Goal: Contribute content: Add original content to the website for others to see

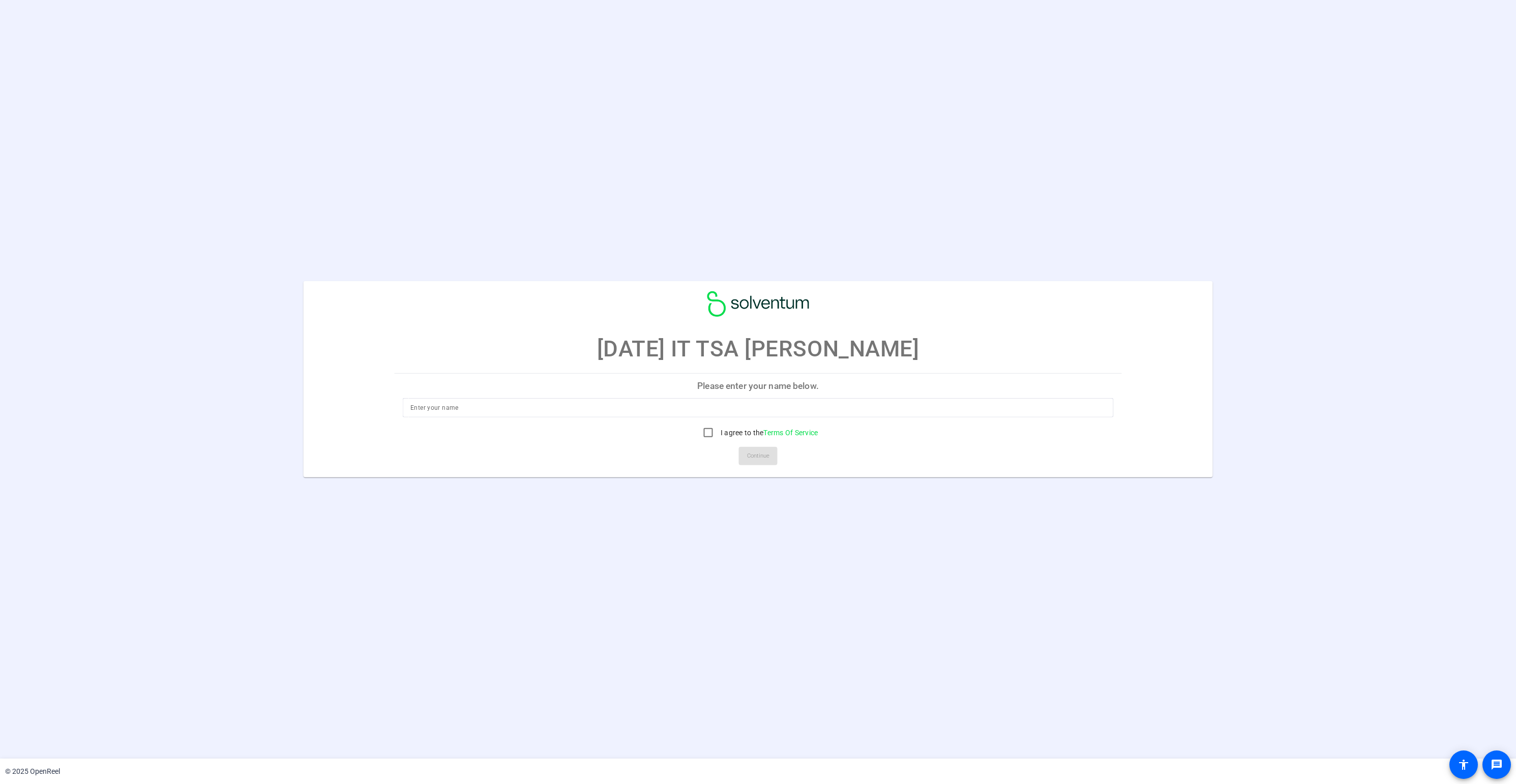
click at [546, 409] on input at bounding box center [757, 408] width 695 height 12
drag, startPoint x: 423, startPoint y: 408, endPoint x: 511, endPoint y: 431, distance: 91.0
click at [423, 408] on input "Justn Harrison" at bounding box center [757, 408] width 695 height 12
type input "Justin Harrison"
click at [573, 454] on mat-card-actions "Continue" at bounding box center [758, 456] width 736 height 26
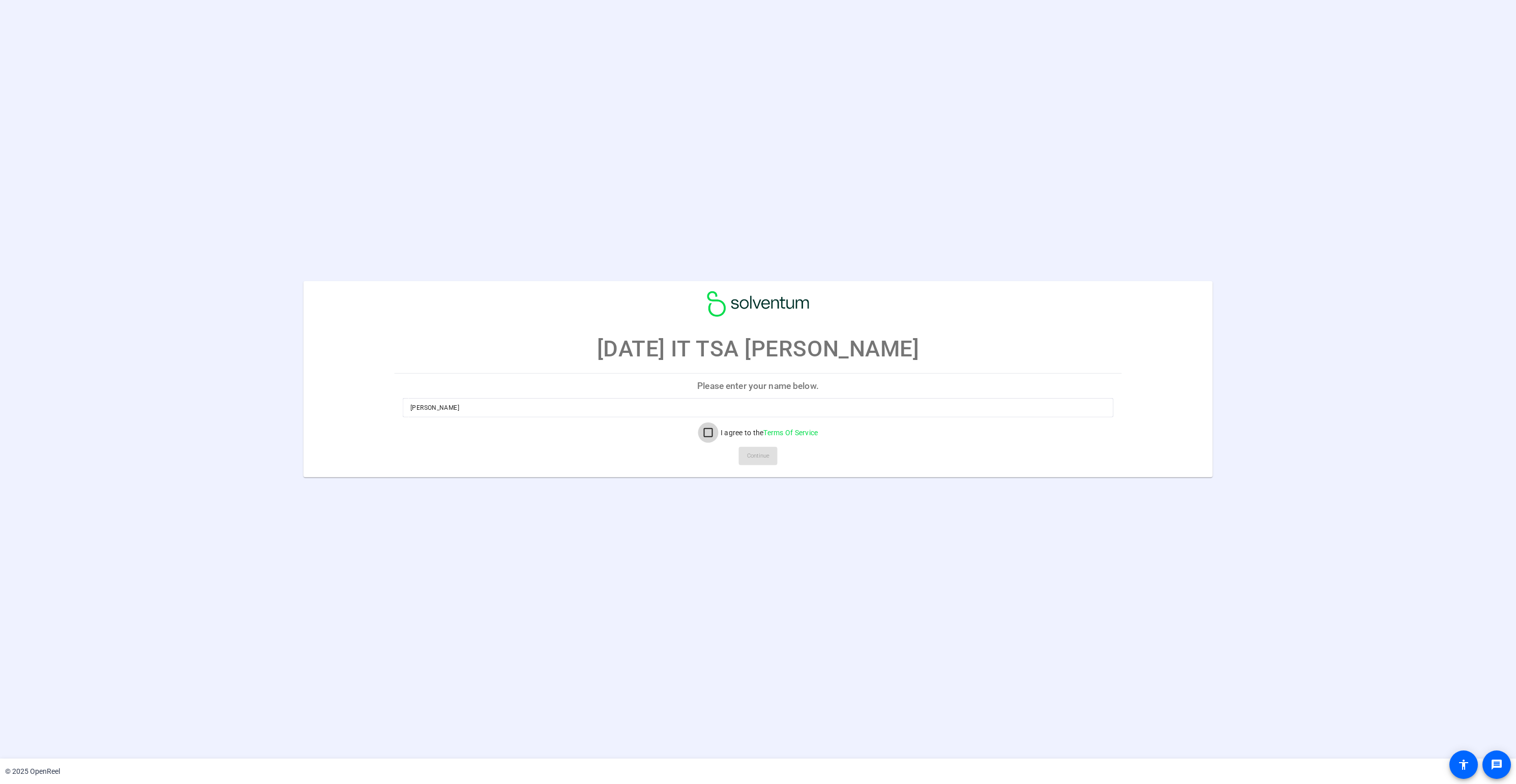
click at [700, 436] on input "I agree to the Terms Of Service" at bounding box center [708, 432] width 21 height 21
checkbox input "true"
drag, startPoint x: 932, startPoint y: 350, endPoint x: 763, endPoint y: 351, distance: 169.0
click at [763, 351] on mat-card-title "[DATE] IT TSA [PERSON_NAME]" at bounding box center [758, 323] width 910 height 84
copy p "Justin Harrison"
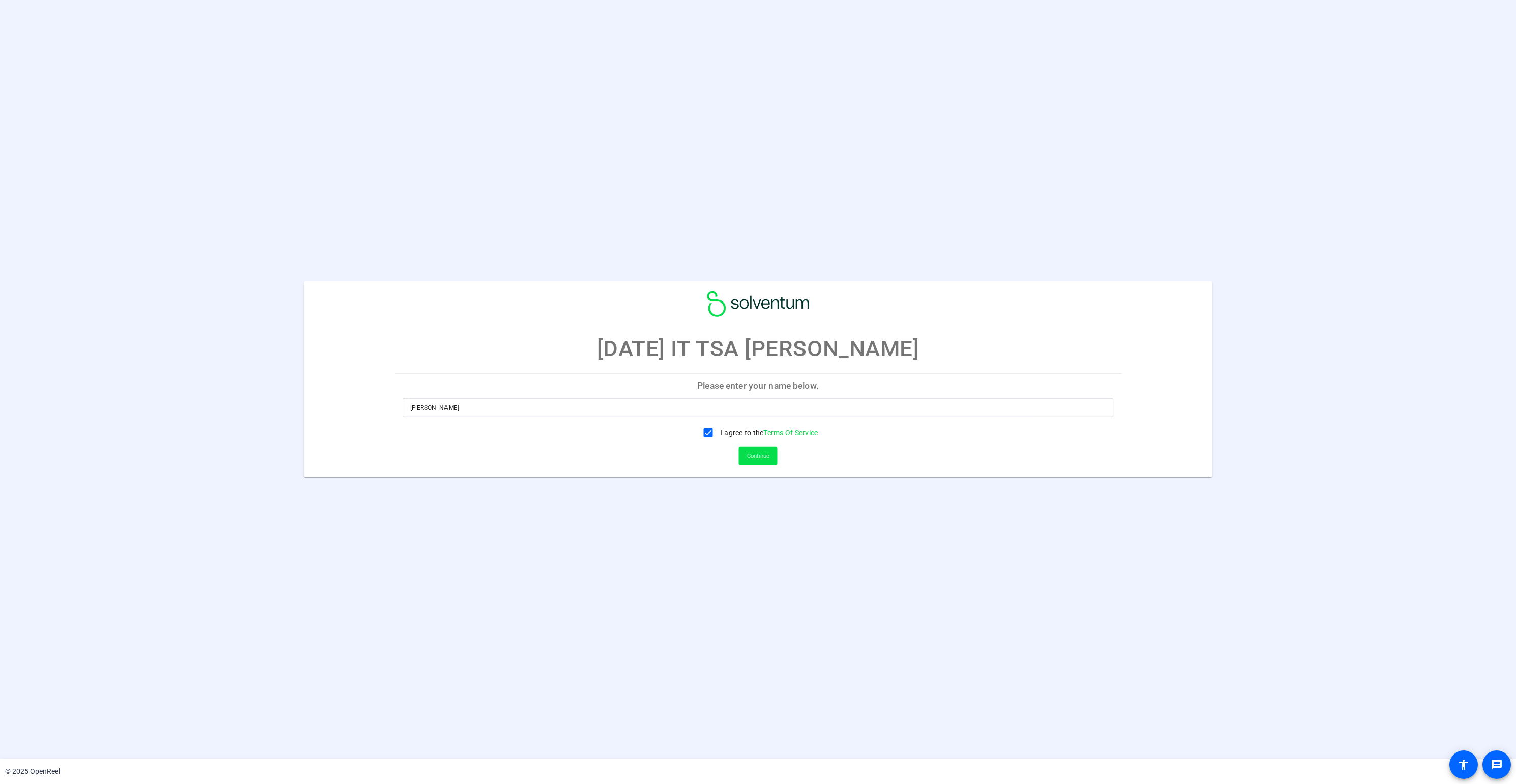
click at [474, 412] on input "Justin Harrison" at bounding box center [757, 408] width 695 height 12
click at [770, 460] on span at bounding box center [759, 455] width 39 height 24
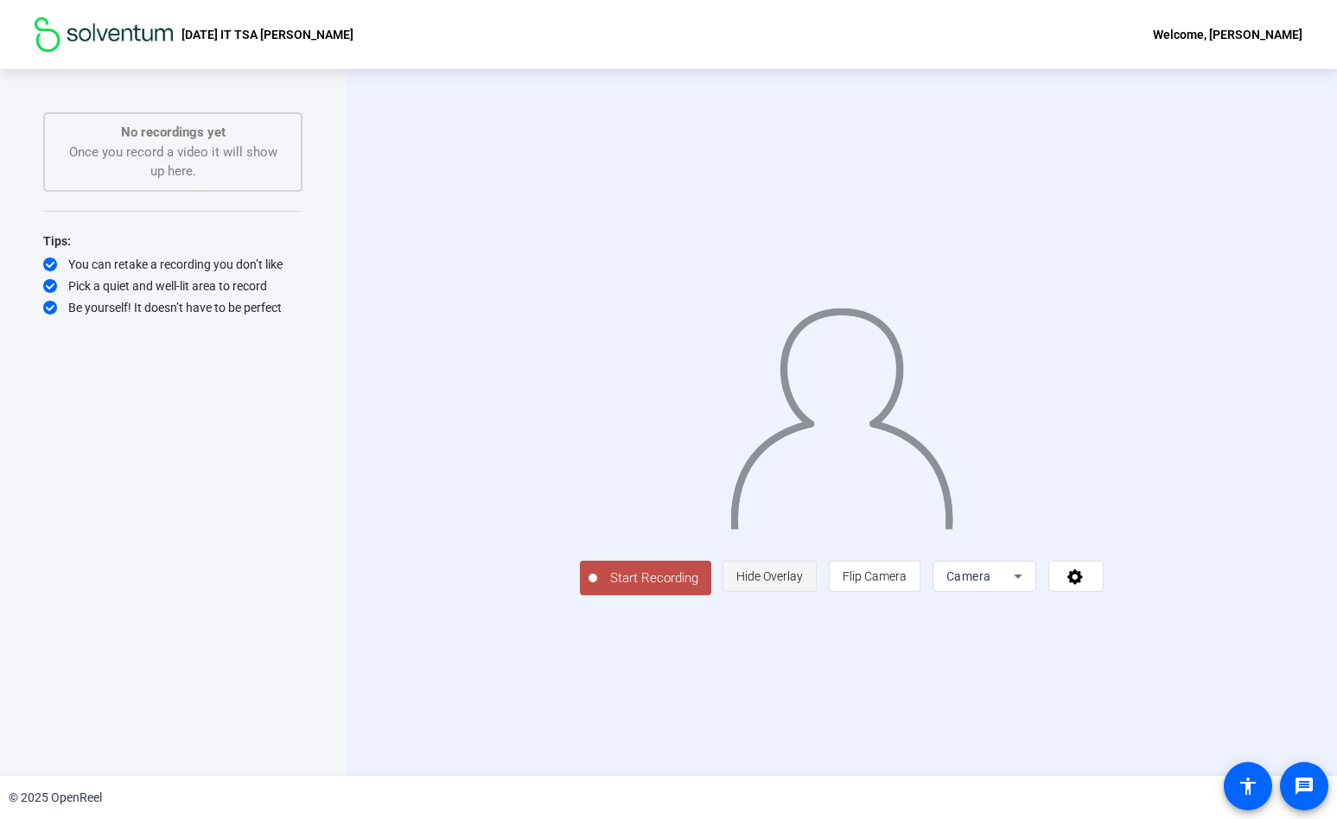
click at [803, 593] on span "Hide Overlay" at bounding box center [769, 576] width 67 height 33
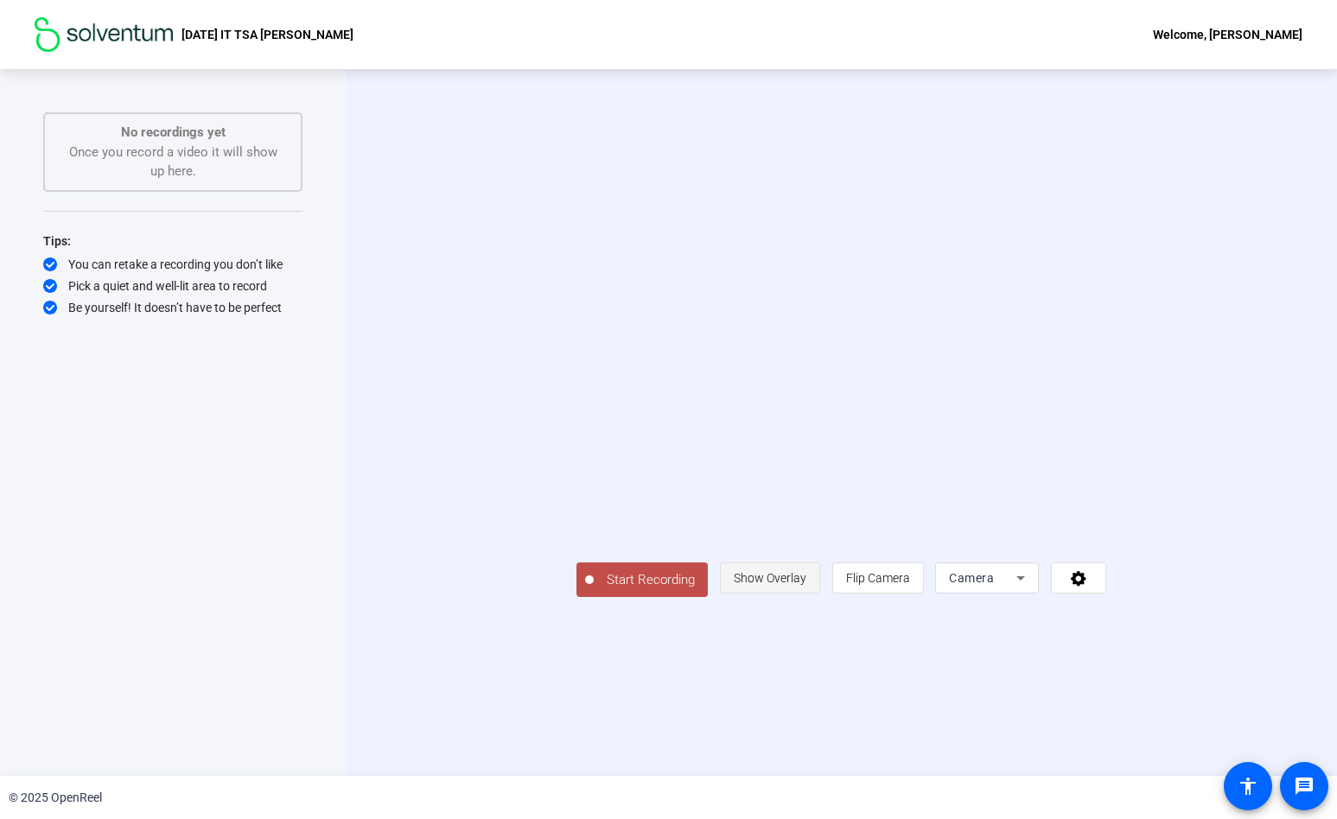
click at [806, 595] on span "Show Overlay" at bounding box center [770, 578] width 73 height 33
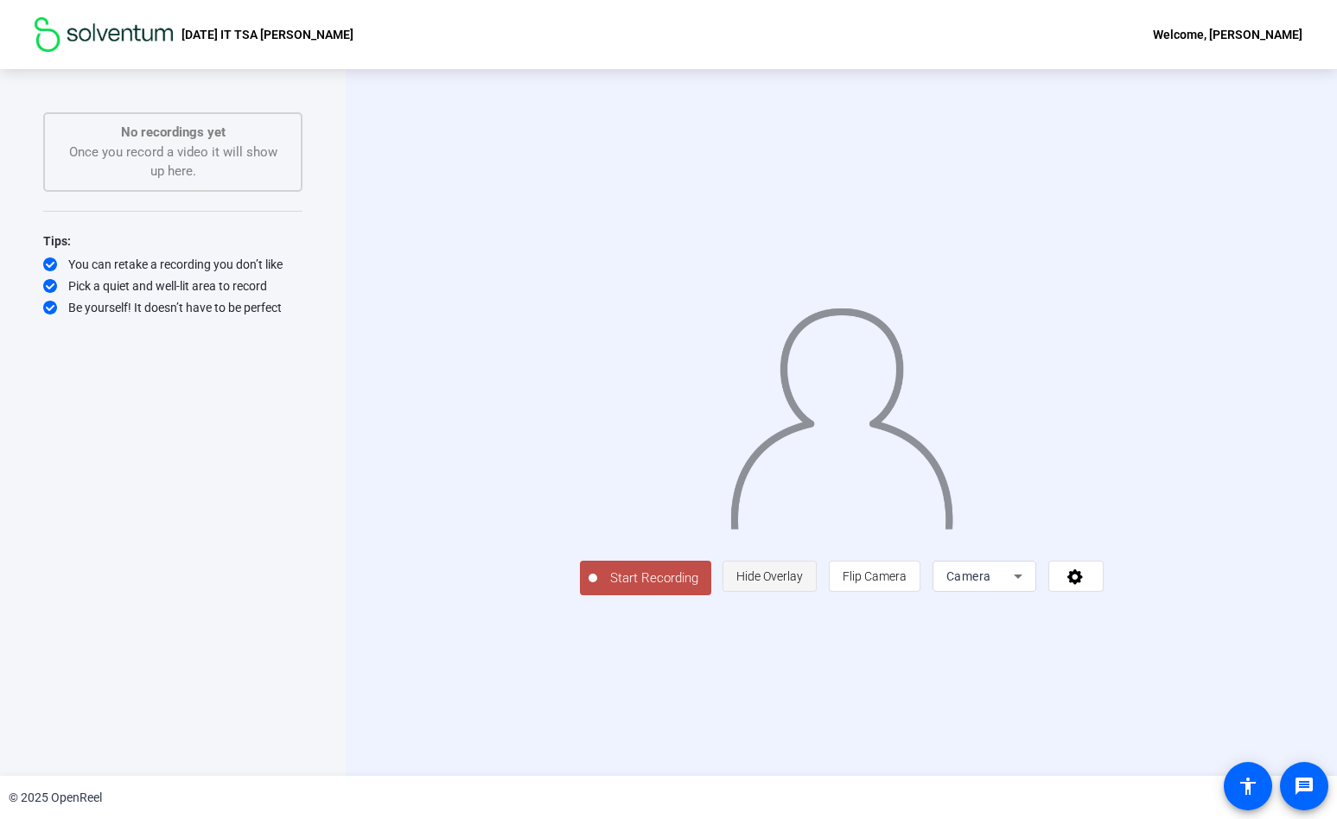
click at [803, 593] on span "Hide Overlay" at bounding box center [769, 576] width 67 height 33
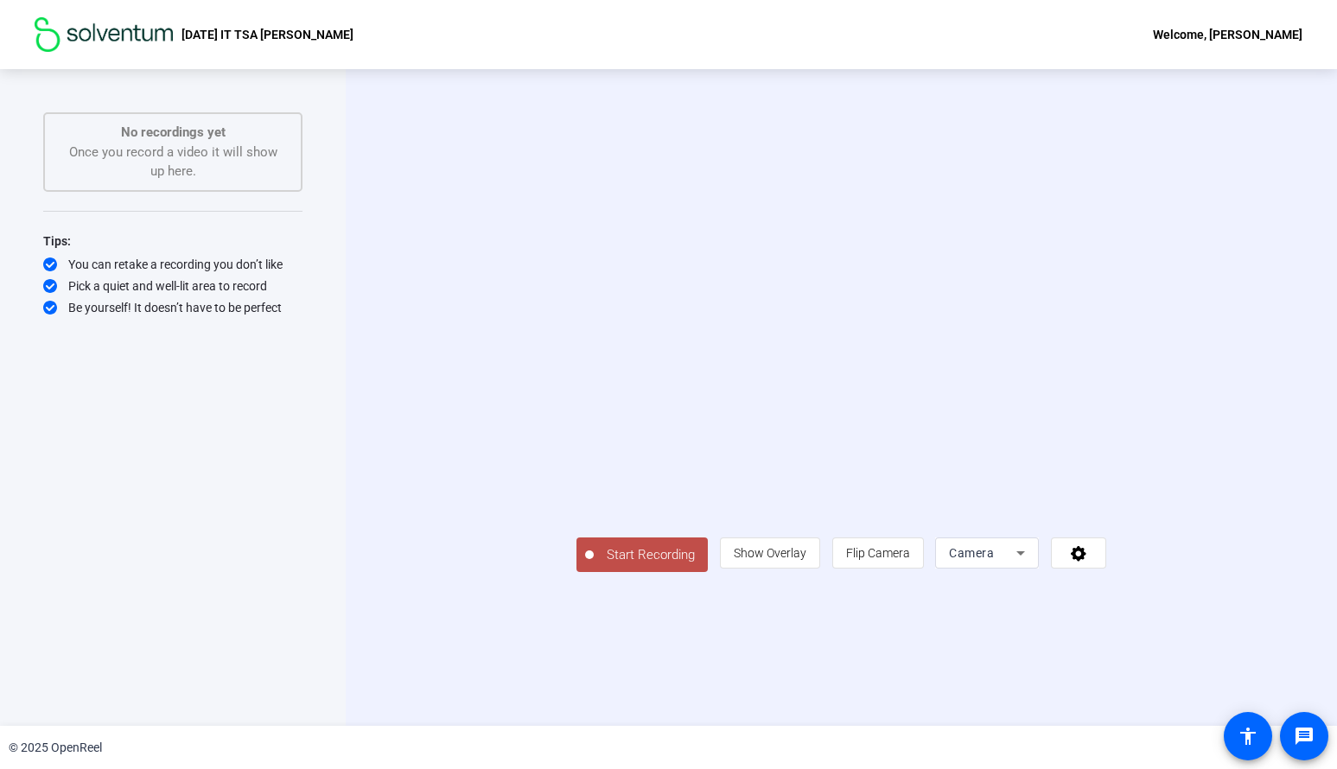
click at [796, 223] on video at bounding box center [841, 372] width 530 height 298
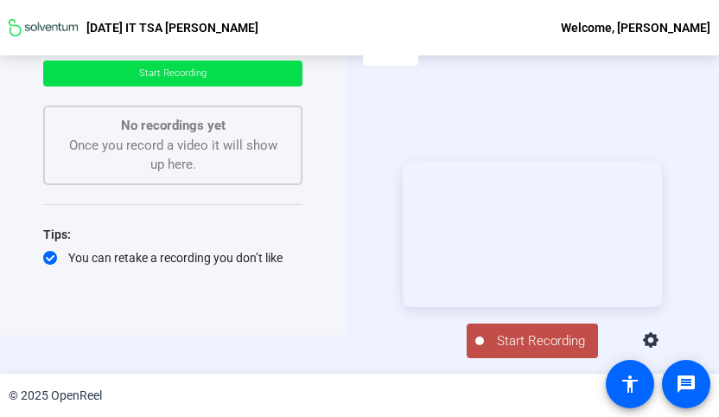
scroll to position [83, 0]
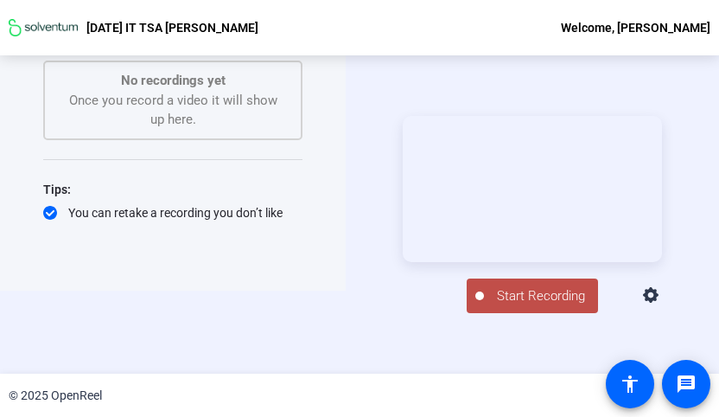
click at [525, 313] on button "Start Recording" at bounding box center [532, 295] width 131 height 35
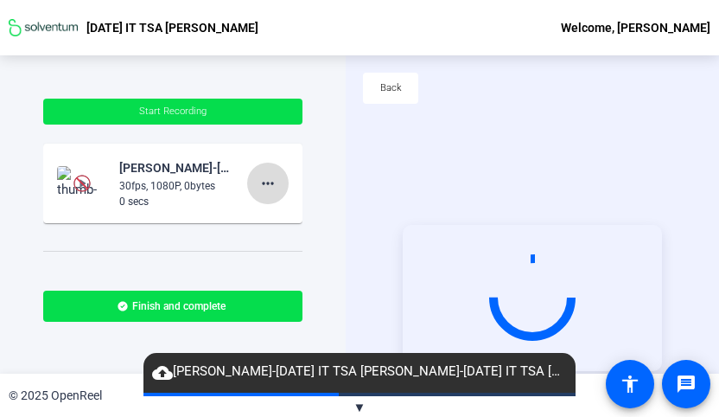
click at [264, 185] on mat-icon "more_horiz" at bounding box center [268, 183] width 21 height 21
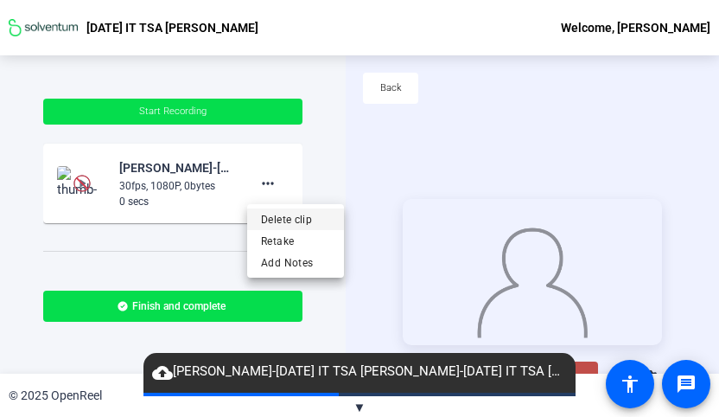
click at [289, 219] on span "Delete clip" at bounding box center [295, 219] width 69 height 21
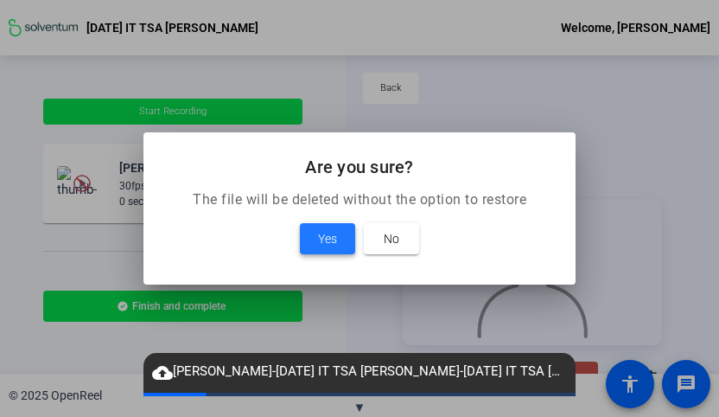
click at [325, 233] on span "Yes" at bounding box center [327, 238] width 19 height 21
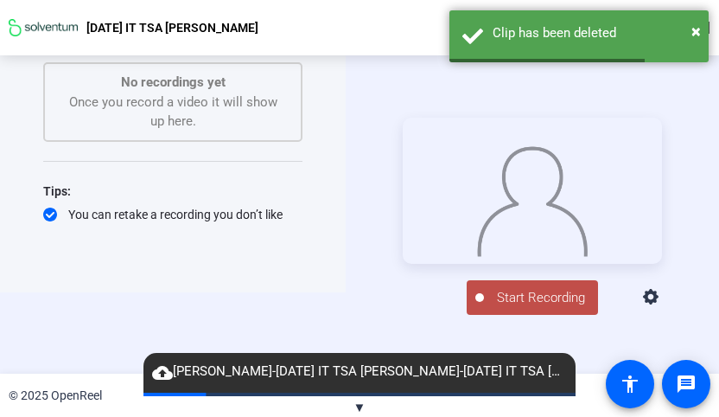
scroll to position [83, 0]
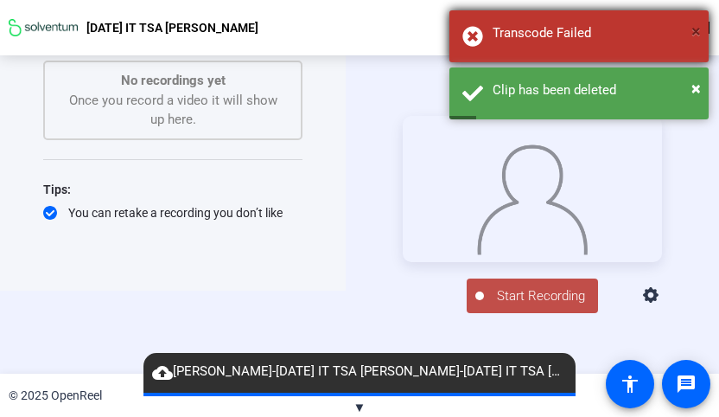
click at [691, 35] on span "×" at bounding box center [696, 31] width 10 height 21
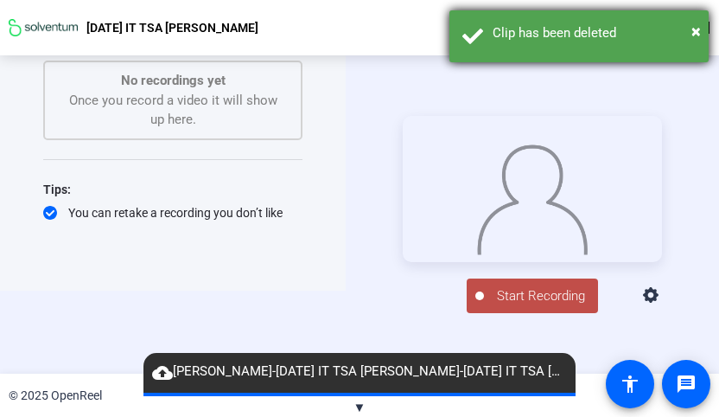
click at [704, 29] on div "× Clip has been deleted" at bounding box center [578, 36] width 259 height 52
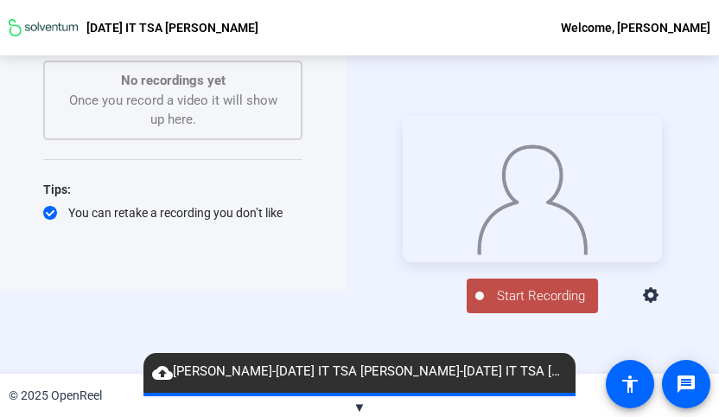
click at [518, 306] on span "Start Recording" at bounding box center [541, 296] width 114 height 20
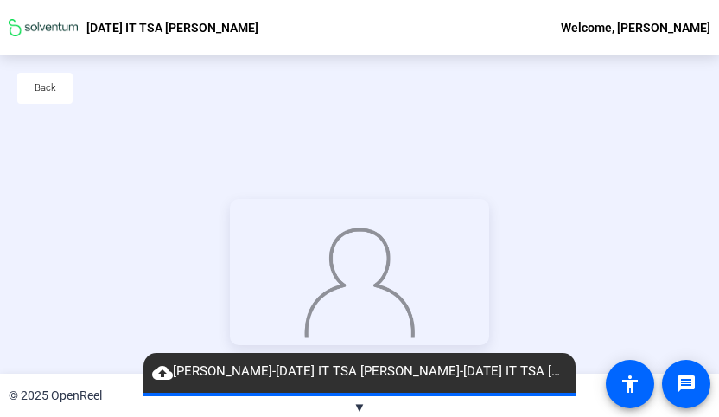
scroll to position [121, 0]
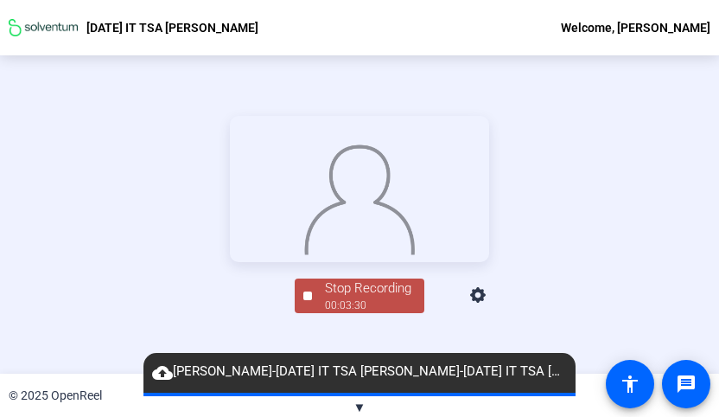
click at [353, 298] on div "Stop Recording" at bounding box center [368, 288] width 86 height 20
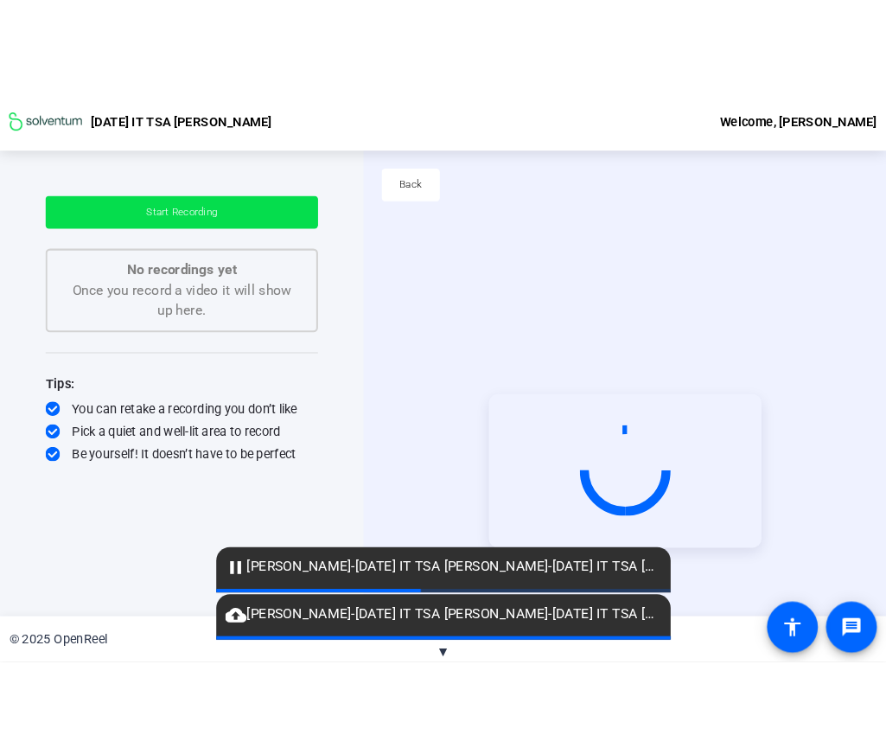
scroll to position [83, 0]
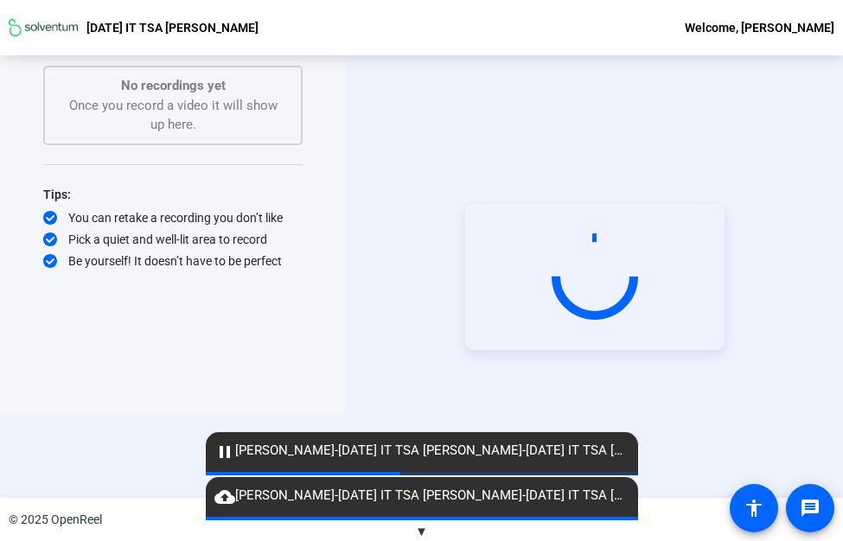
click at [423, 416] on span "▼" at bounding box center [421, 532] width 13 height 16
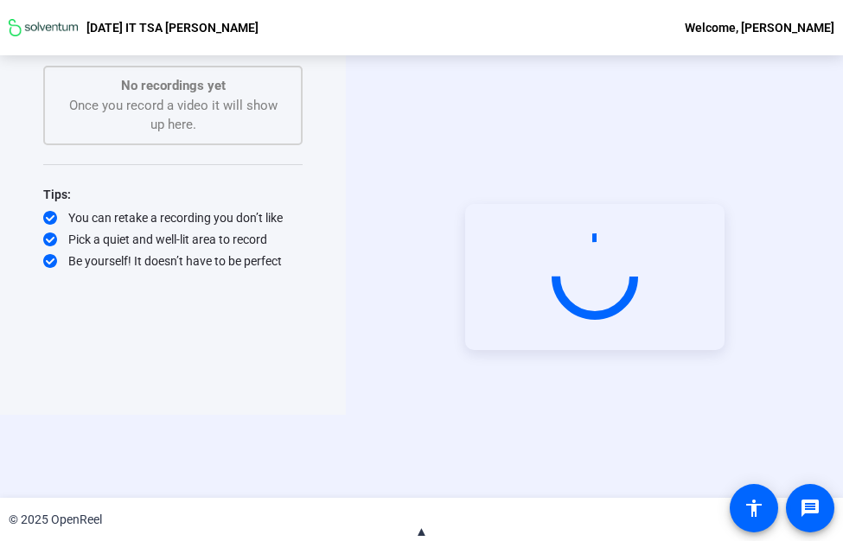
click at [423, 416] on span "▲" at bounding box center [421, 532] width 13 height 16
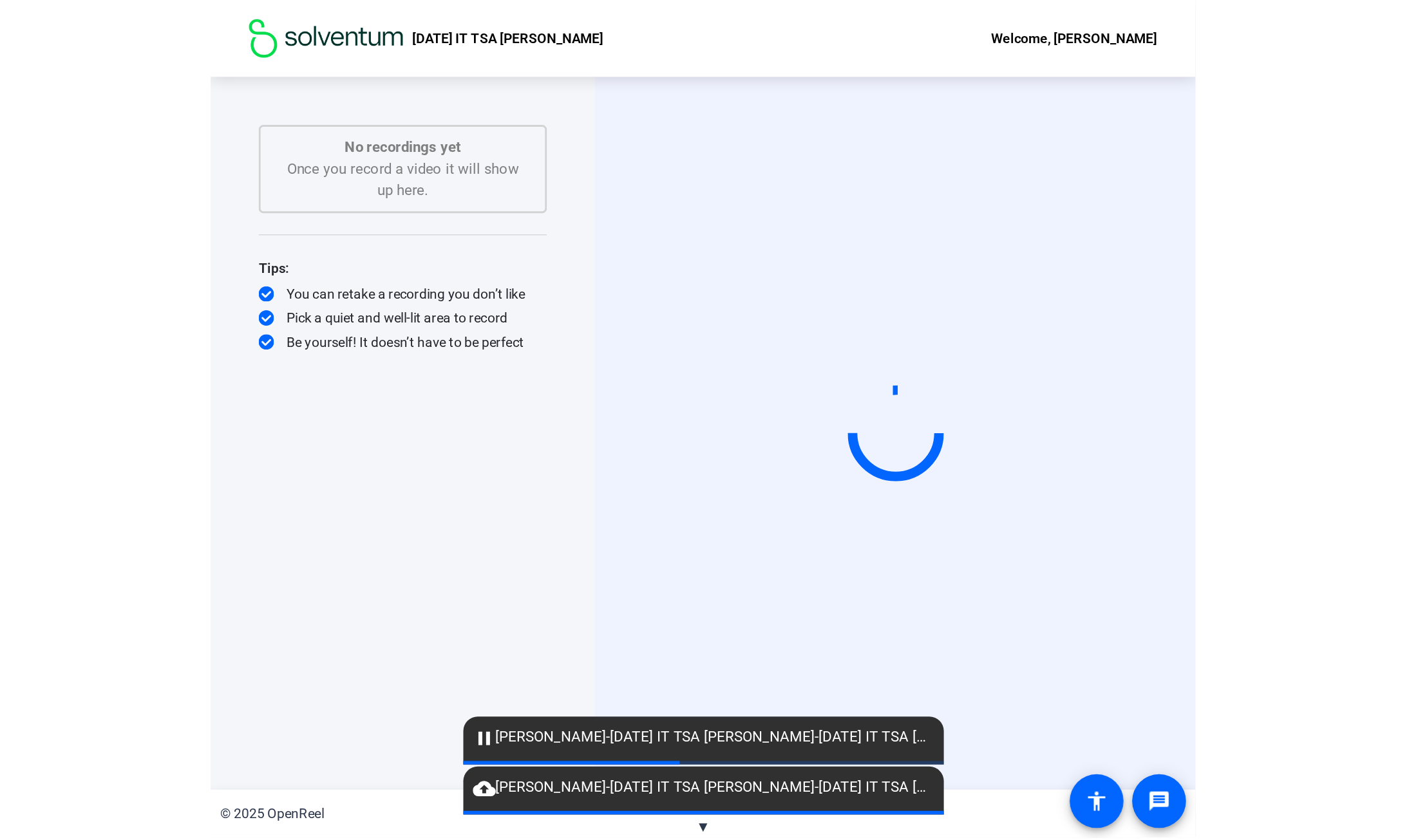
scroll to position [0, 0]
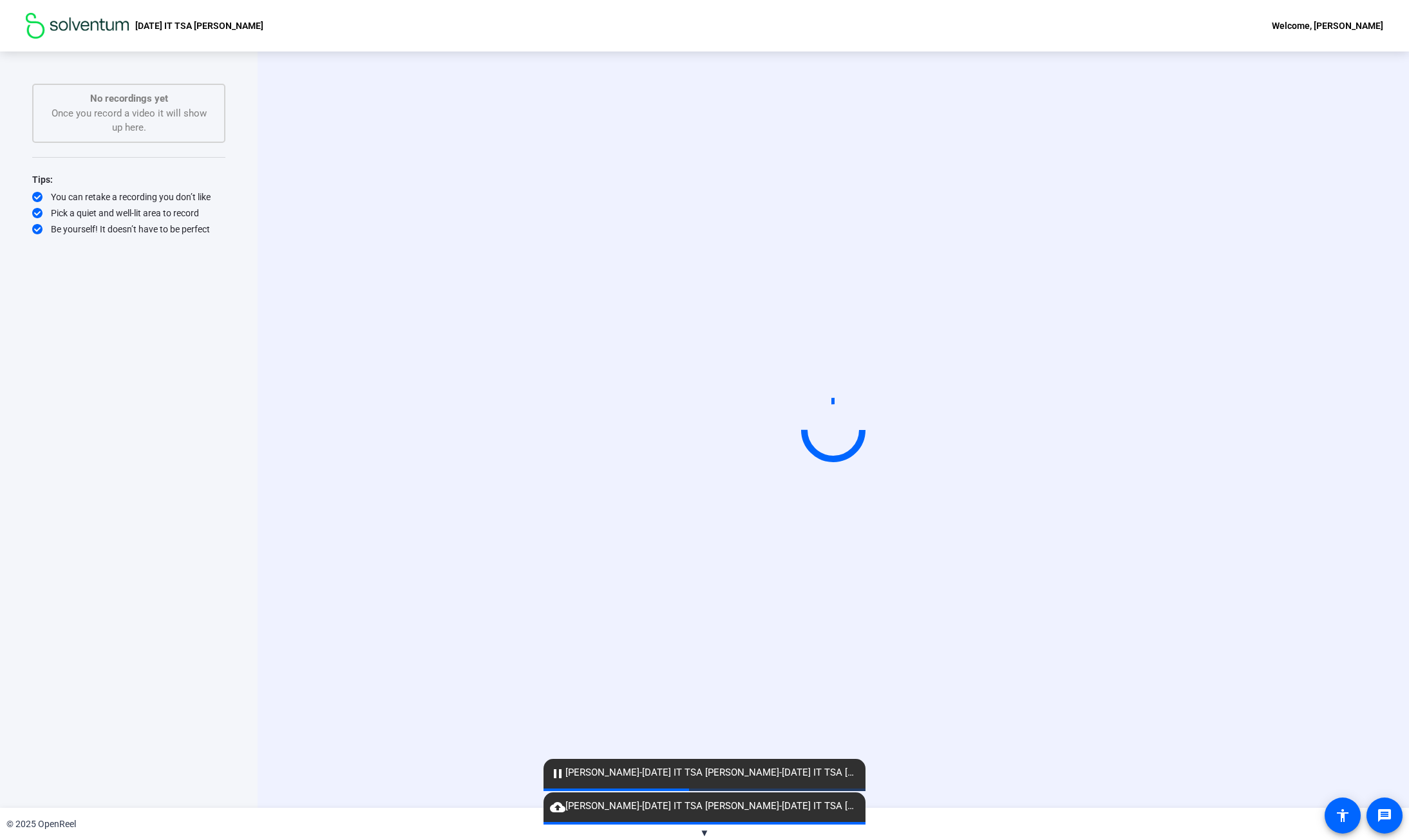
click at [535, 310] on mat-icon "pause" at bounding box center [557, 773] width 16 height 16
click at [535, 310] on div "© 2025 OpenReel" at bounding box center [704, 823] width 1409 height 32
click at [535, 310] on span "▼" at bounding box center [704, 833] width 10 height 12
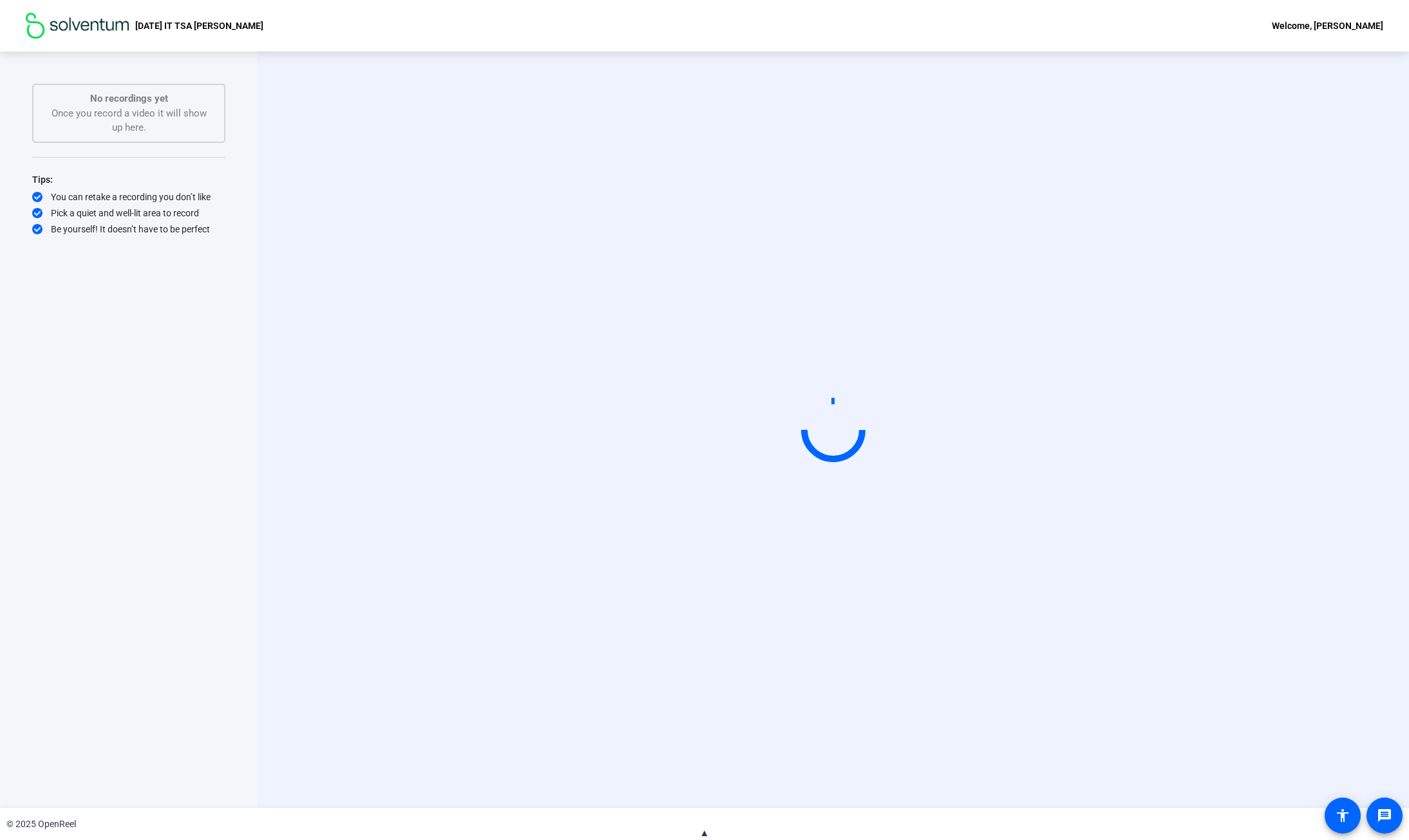
click at [535, 310] on span "▲" at bounding box center [704, 833] width 10 height 12
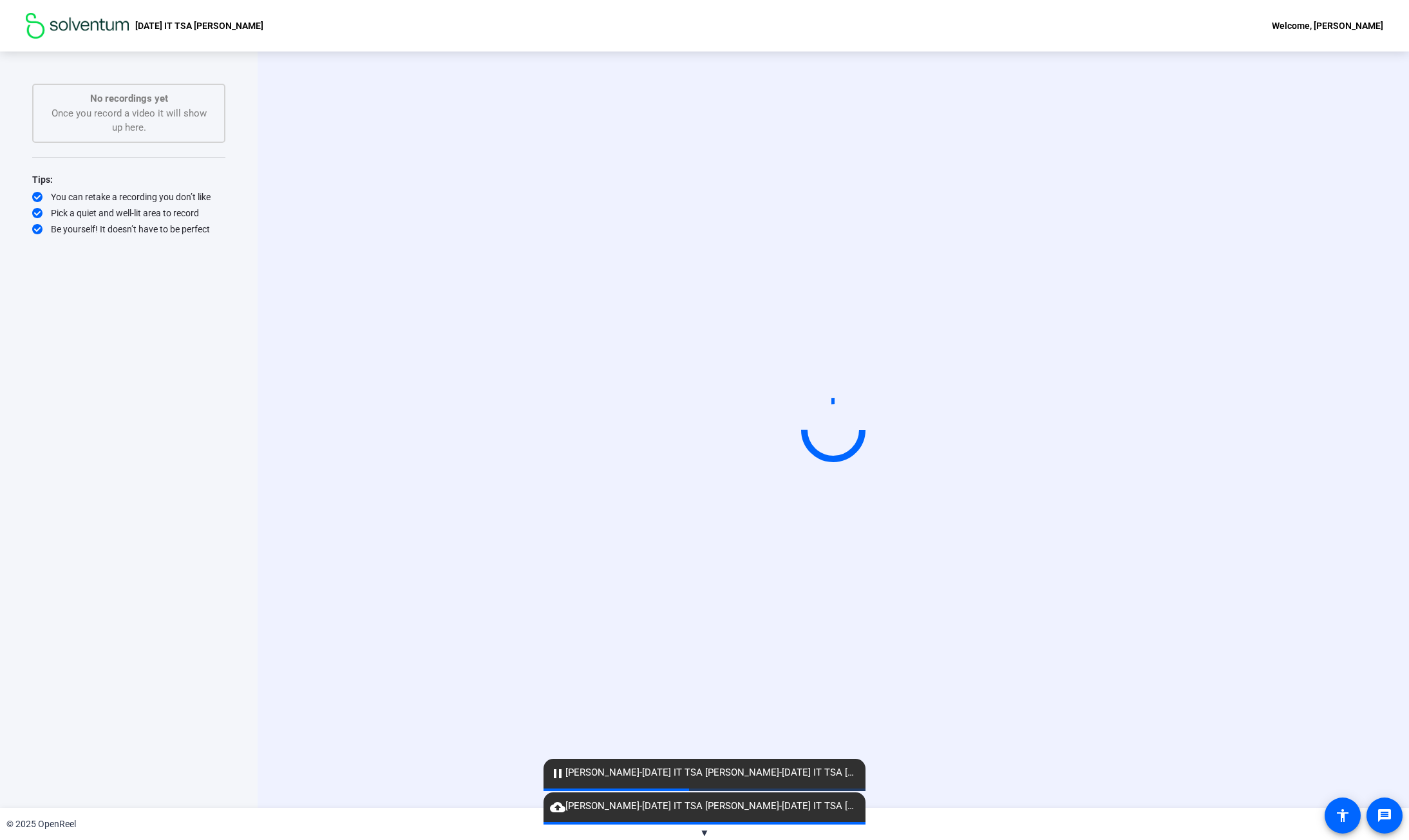
click at [137, 124] on div "No recordings yet Once you record a video it will show up here." at bounding box center [128, 113] width 165 height 44
click at [535, 310] on video at bounding box center [833, 430] width 193 height 109
click at [535, 165] on div "Start Recording" at bounding box center [833, 429] width 1151 height 756
click at [415, 98] on div "Start Recording" at bounding box center [833, 429] width 1151 height 756
click at [352, 88] on div "Start Recording" at bounding box center [833, 429] width 1151 height 756
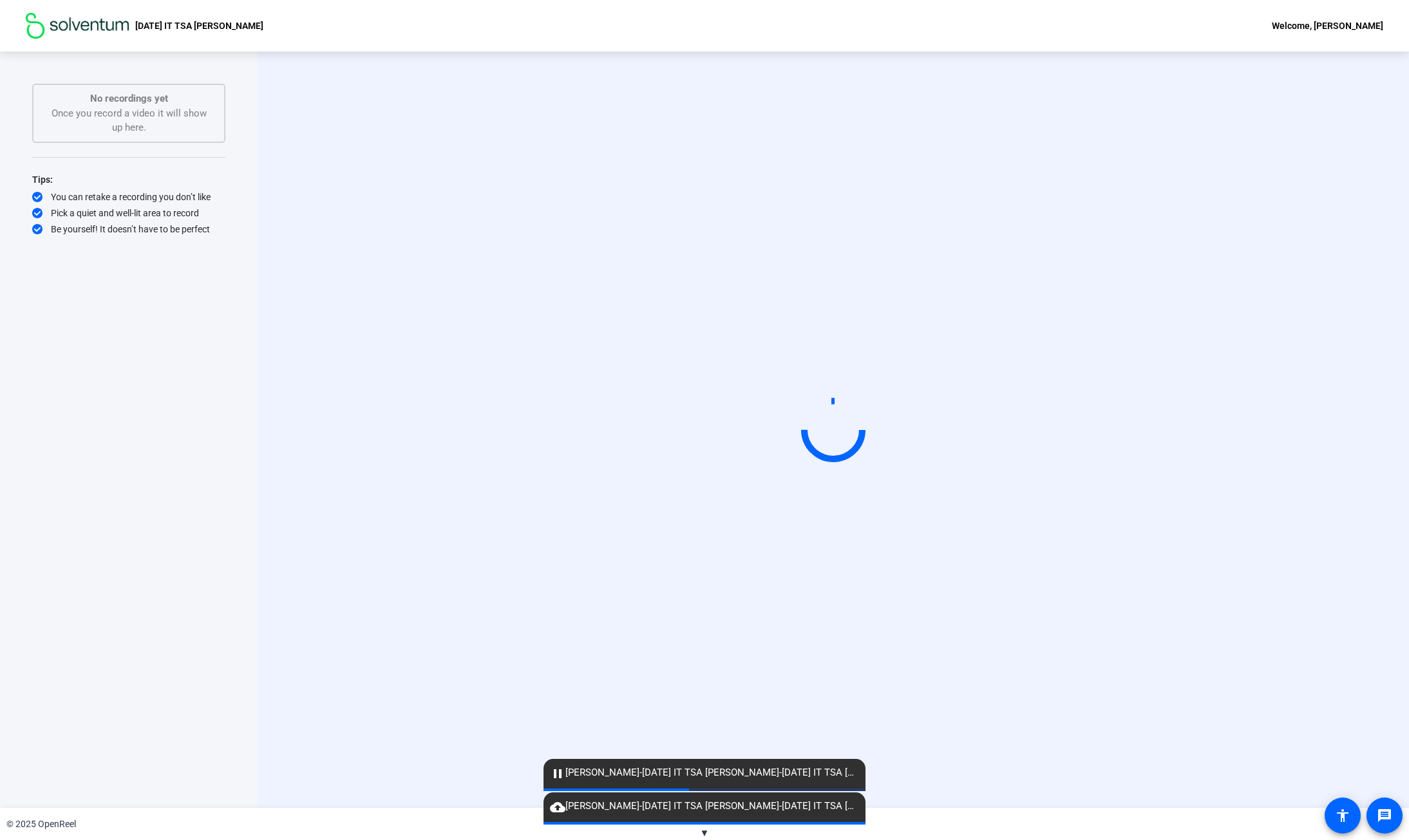
click at [355, 89] on div "Start Recording" at bounding box center [833, 429] width 1151 height 756
click at [495, 114] on div "Start Recording" at bounding box center [833, 429] width 1151 height 756
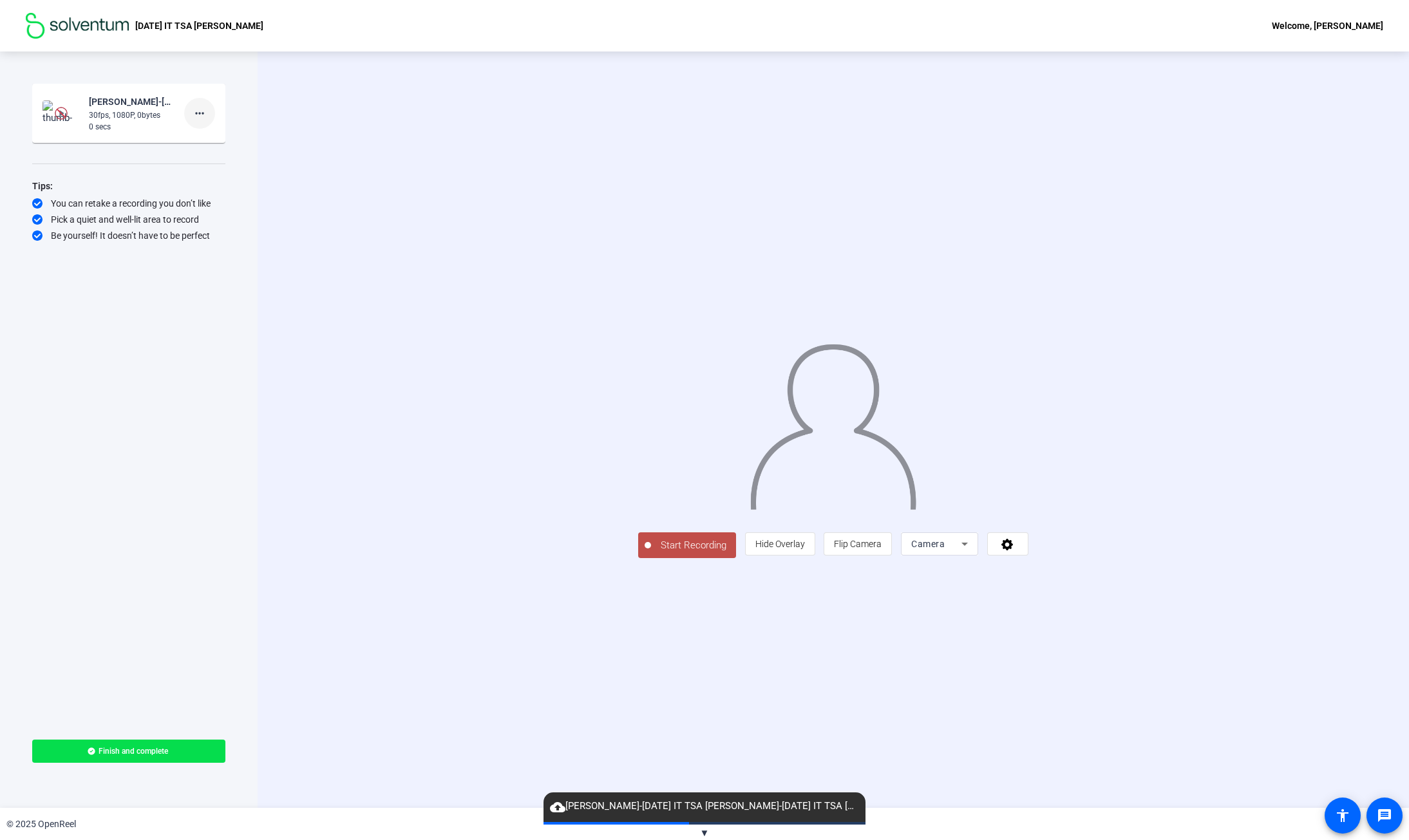
click at [199, 117] on mat-icon "more_horiz" at bounding box center [200, 113] width 16 height 16
drag, startPoint x: 310, startPoint y: 116, endPoint x: 300, endPoint y: 116, distance: 10.0
click at [305, 116] on div at bounding box center [704, 420] width 1409 height 840
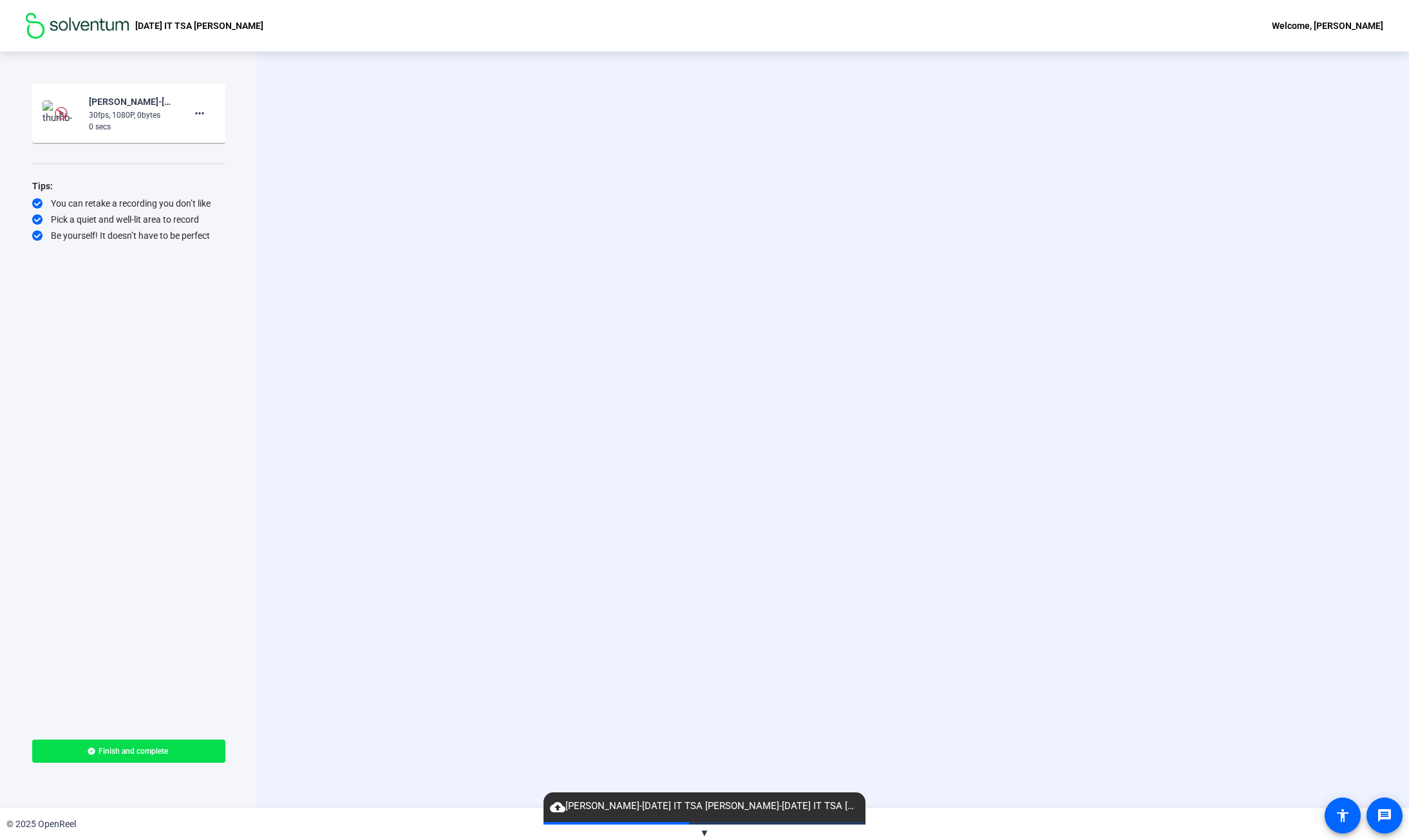
click at [61, 112] on img at bounding box center [60, 112] width 13 height 13
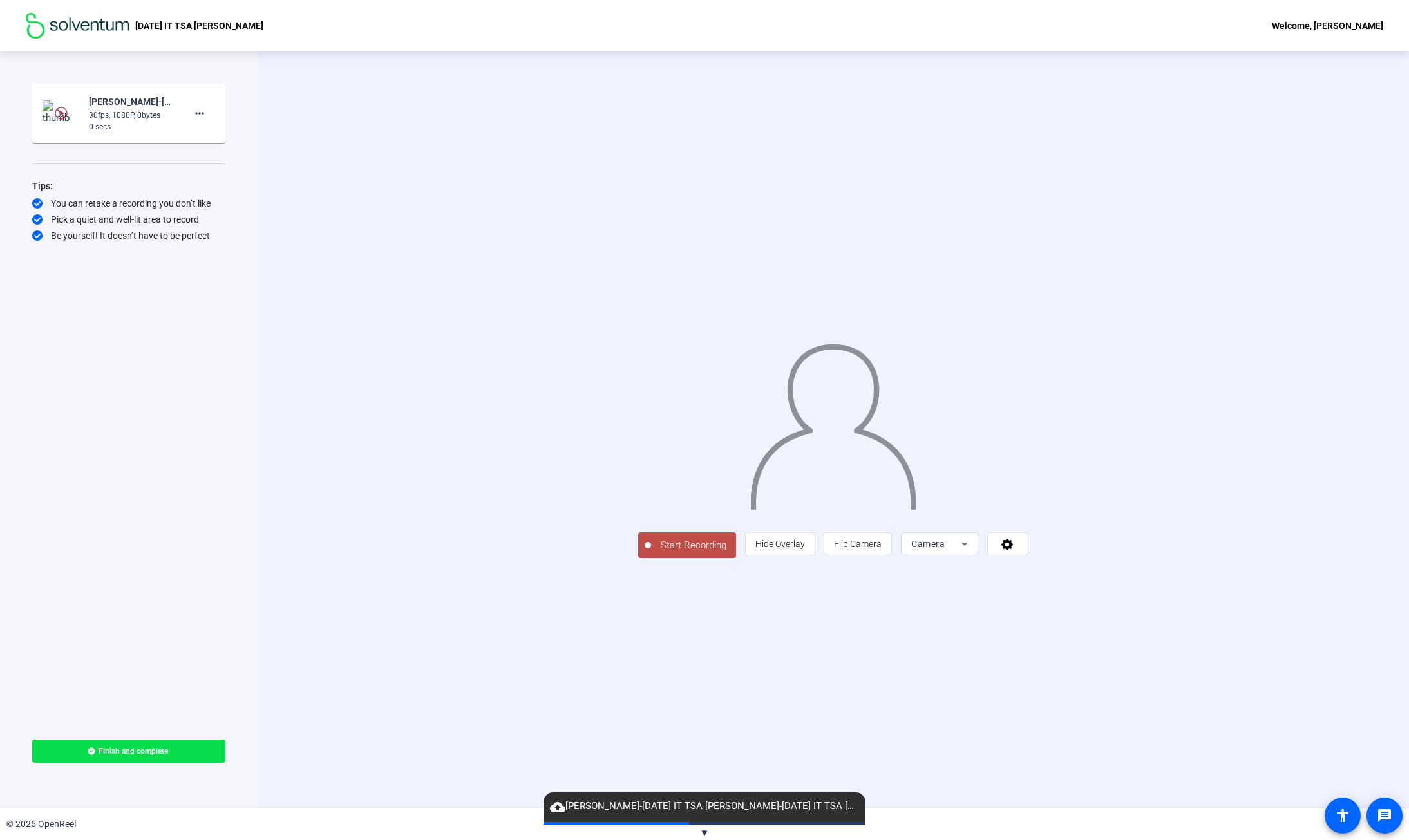
click at [61, 112] on img at bounding box center [60, 112] width 13 height 13
click at [195, 115] on mat-icon "more_horiz" at bounding box center [200, 113] width 16 height 16
click at [454, 122] on div at bounding box center [704, 420] width 1409 height 840
click at [199, 111] on mat-icon "more_horiz" at bounding box center [200, 113] width 16 height 16
